Goal: Task Accomplishment & Management: Manage account settings

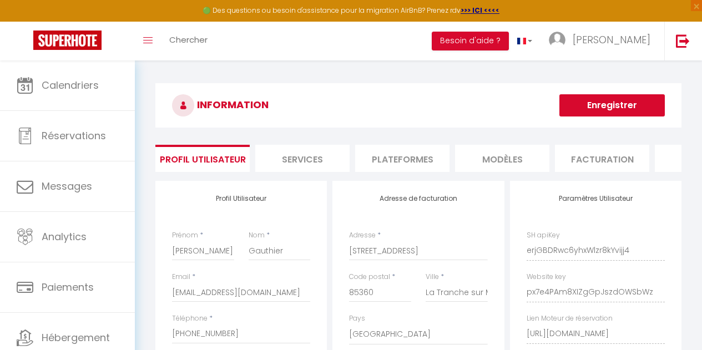
select select "28"
select select "fr"
click at [357, 139] on div "INFORMATION Enregistrer Profil Utilisateur Services Plateformes MODÈLES Factura…" at bounding box center [418, 280] width 526 height 394
drag, startPoint x: 474, startPoint y: 72, endPoint x: 436, endPoint y: 112, distance: 54.9
click at [436, 112] on div "INFORMATION Enregistrer Profil Utilisateur Services Plateformes MODÈLES Factura…" at bounding box center [418, 283] width 567 height 446
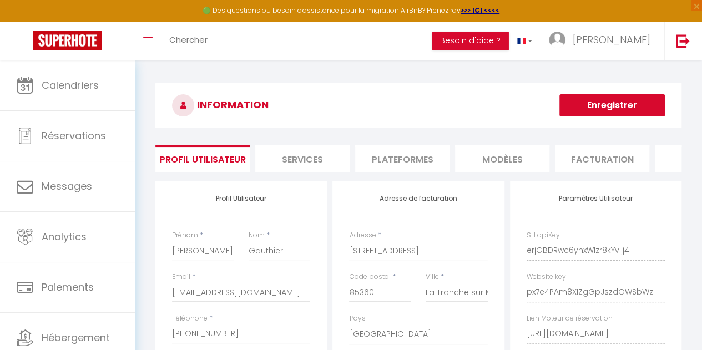
click at [436, 112] on h3 "INFORMATION" at bounding box center [418, 105] width 526 height 44
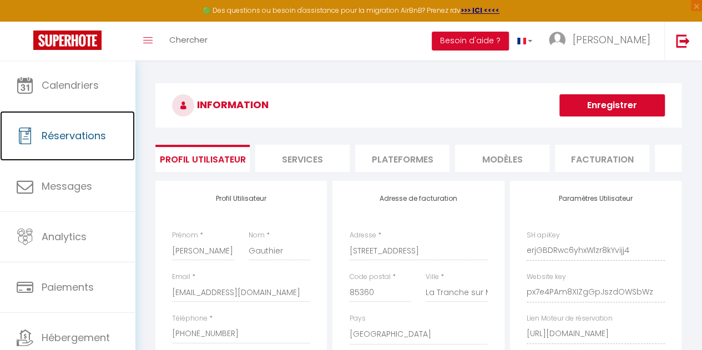
click at [71, 141] on span "Réservations" at bounding box center [74, 136] width 64 height 14
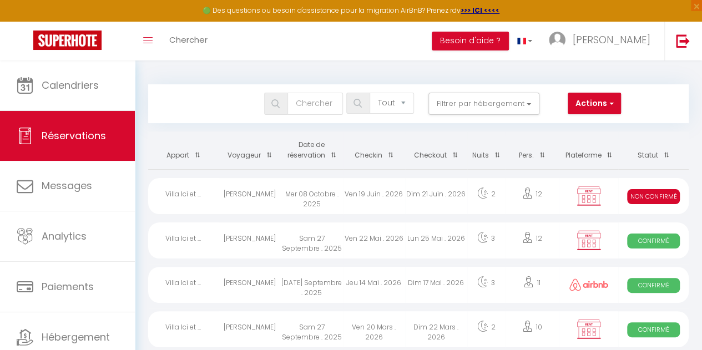
click at [356, 204] on div "Ven 19 Juin . 2026" at bounding box center [374, 196] width 62 height 36
select select "KO"
select select "0"
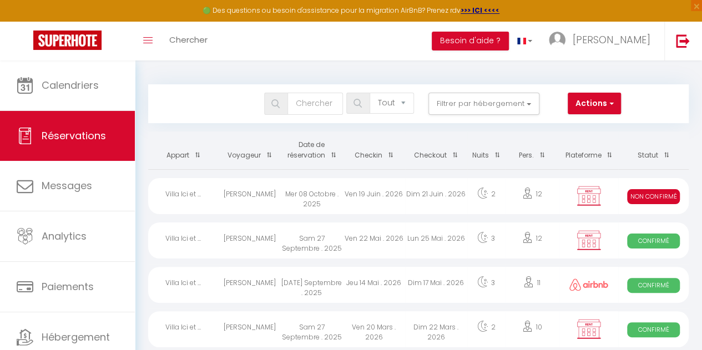
select select "1"
select select
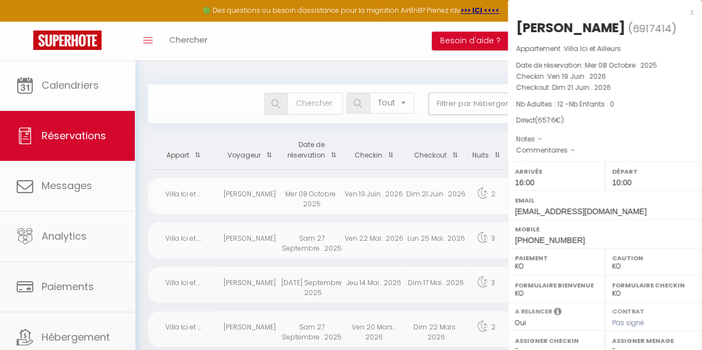
select select "53236"
select select "53255"
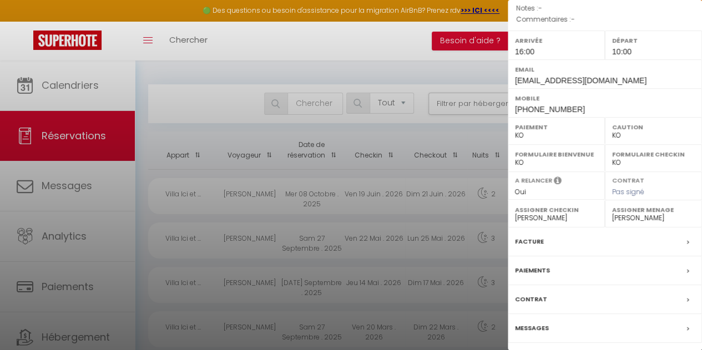
scroll to position [135, 0]
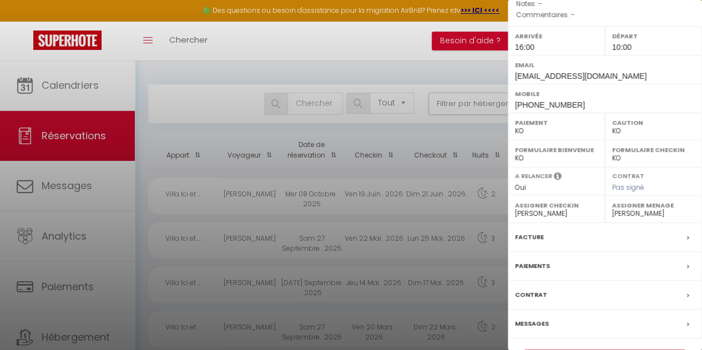
click at [587, 296] on div "Contrat" at bounding box center [605, 295] width 194 height 29
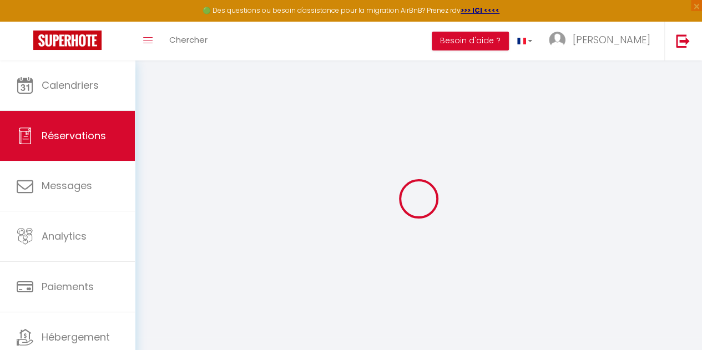
scroll to position [59, 0]
select select
checkbox input "false"
select select
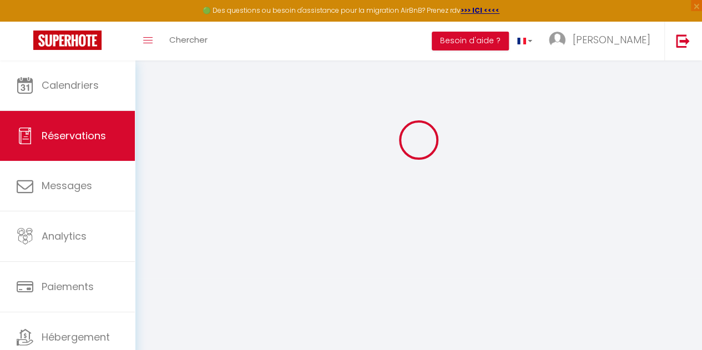
select select
checkbox input "false"
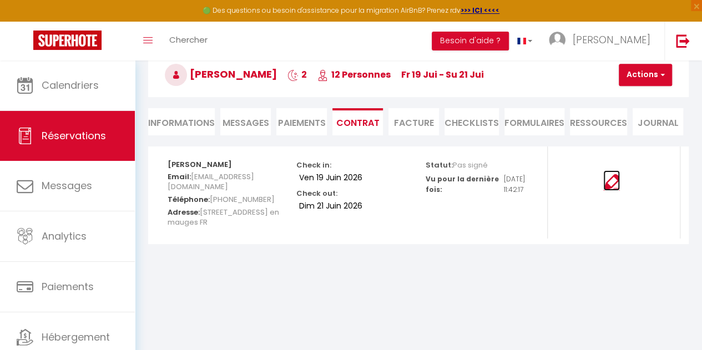
click at [617, 183] on img at bounding box center [611, 182] width 17 height 17
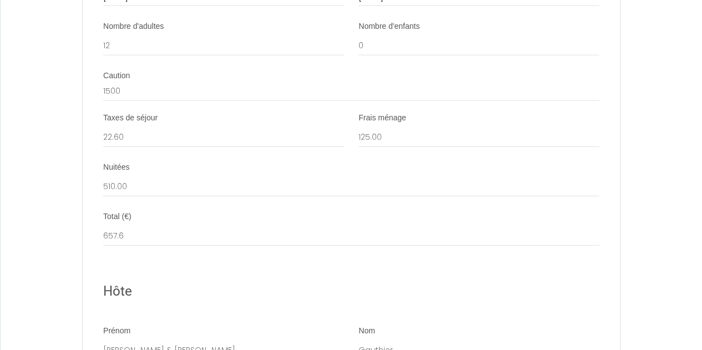
scroll to position [1449, 0]
